Goal: Information Seeking & Learning: Learn about a topic

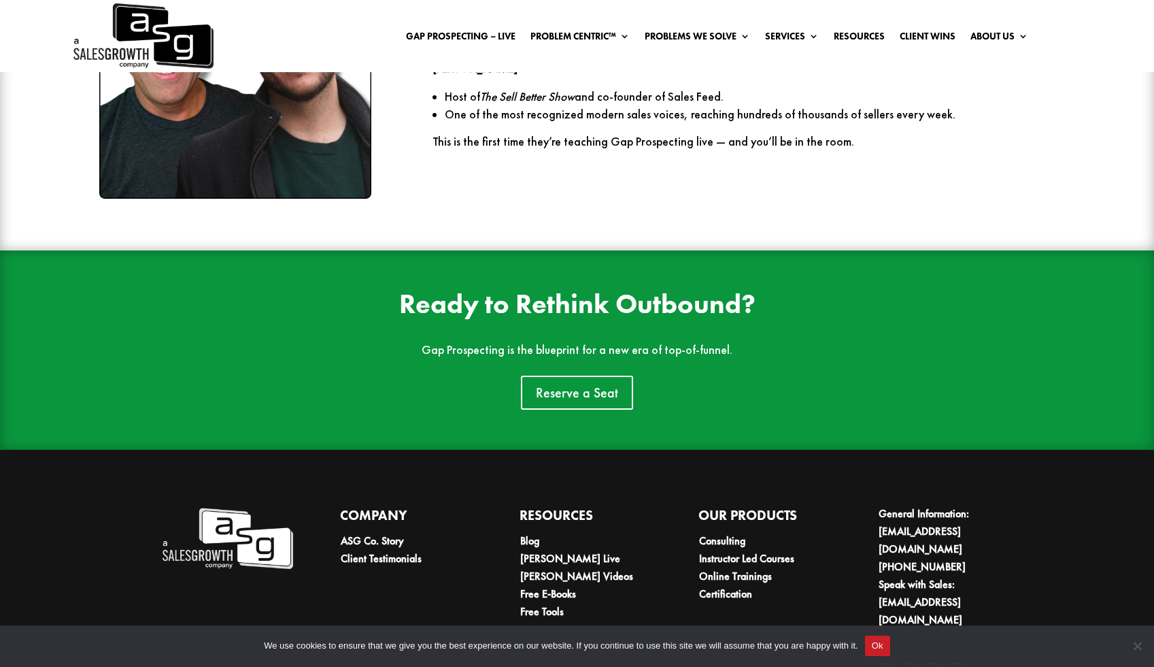
scroll to position [2134, 0]
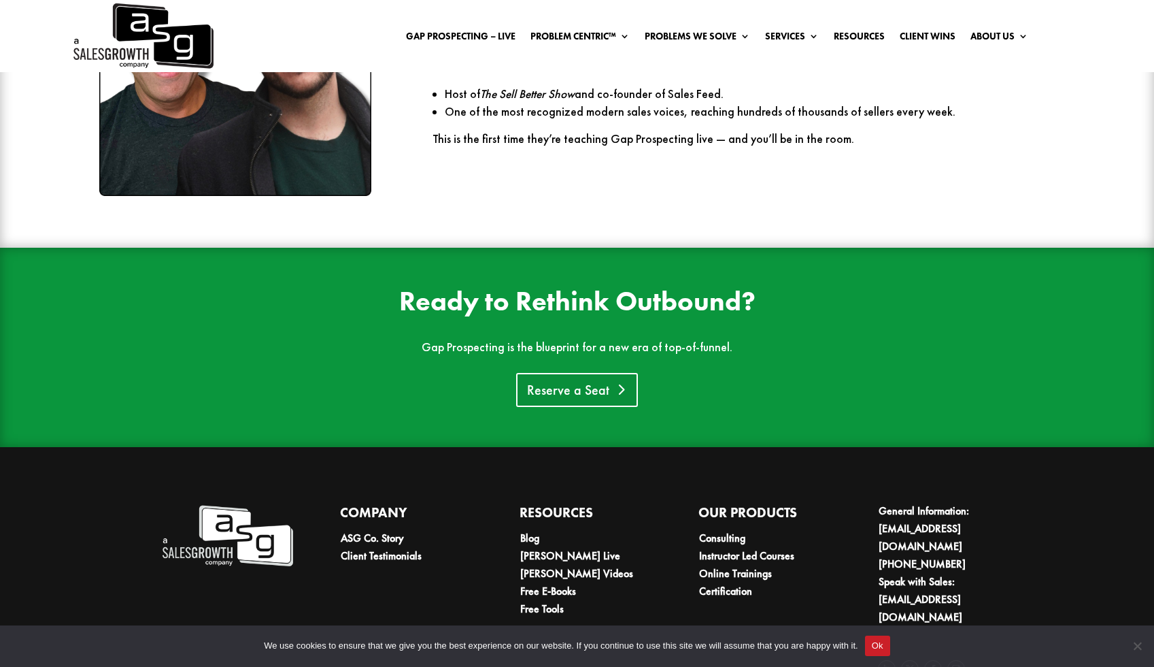
click at [584, 390] on link "Reserve a Seat" at bounding box center [577, 390] width 122 height 34
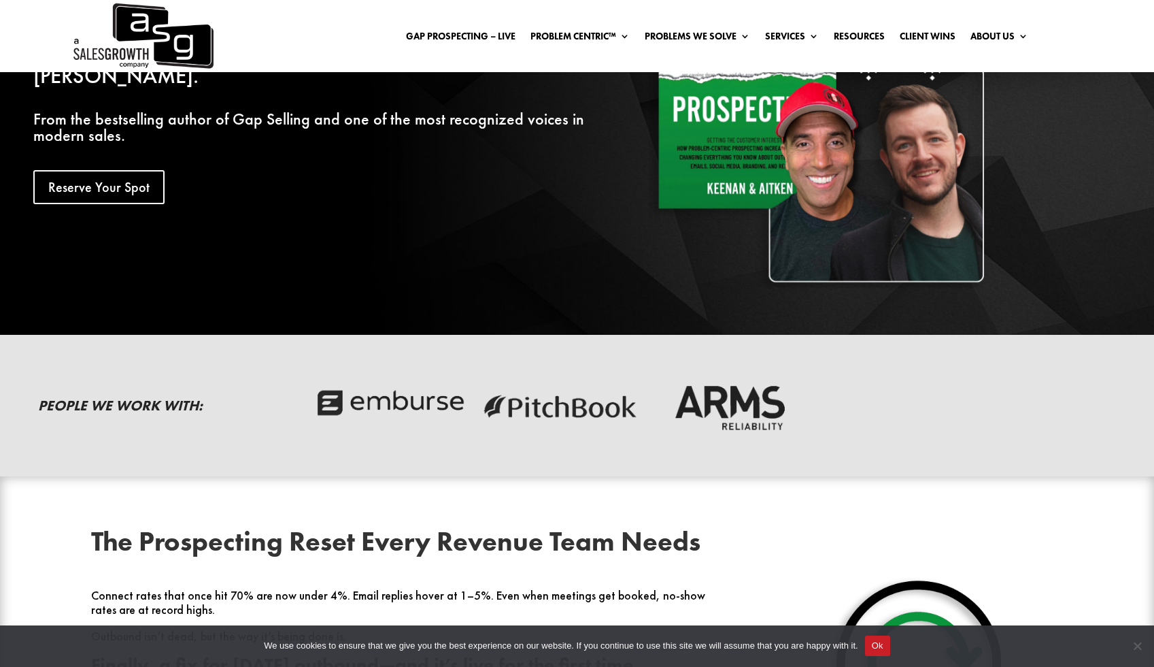
scroll to position [0, 0]
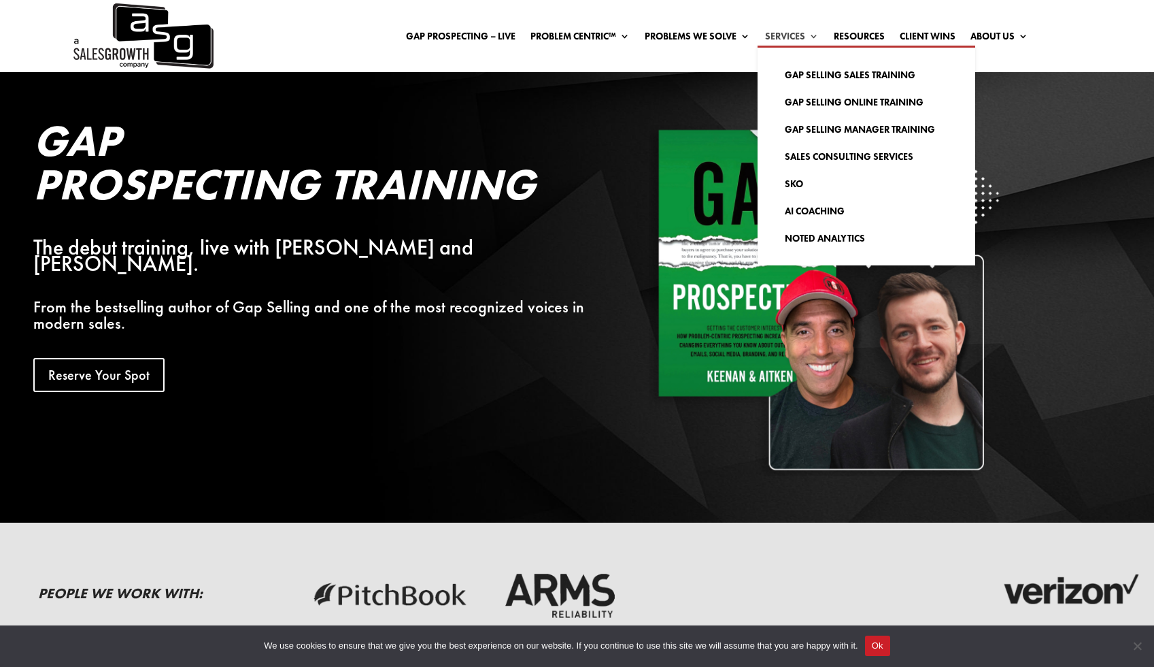
click at [776, 33] on link "Services" at bounding box center [792, 38] width 54 height 15
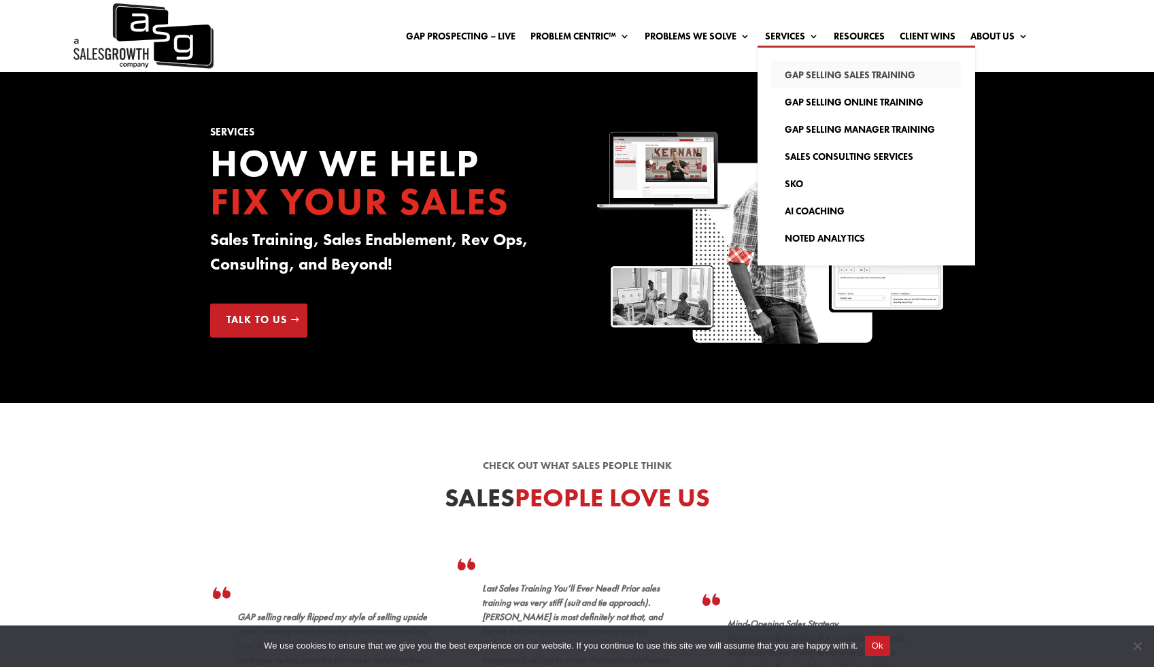
click at [848, 73] on link "Gap Selling Sales Training" at bounding box center [866, 74] width 190 height 27
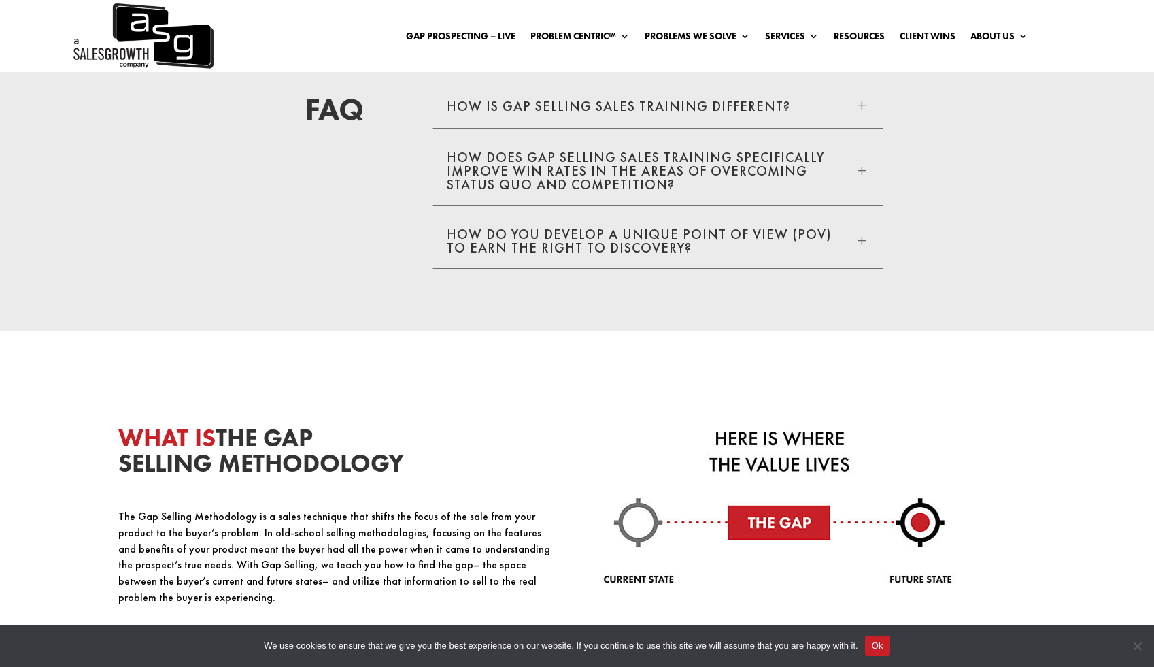
scroll to position [2875, 0]
click at [862, 105] on span "L" at bounding box center [861, 104] width 15 height 15
